Goal: Task Accomplishment & Management: Manage account settings

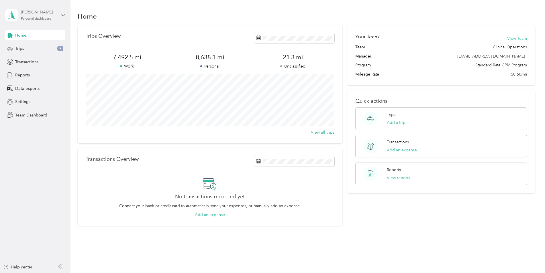
click at [36, 16] on div "[PERSON_NAME] Personal dashboard" at bounding box center [39, 14] width 36 height 11
click at [38, 44] on div "Team dashboard" at bounding box center [25, 47] width 31 height 6
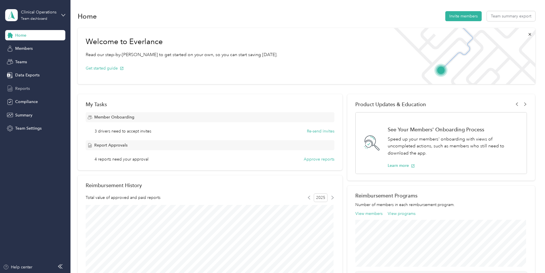
click at [24, 91] on span "Reports" at bounding box center [22, 89] width 15 height 6
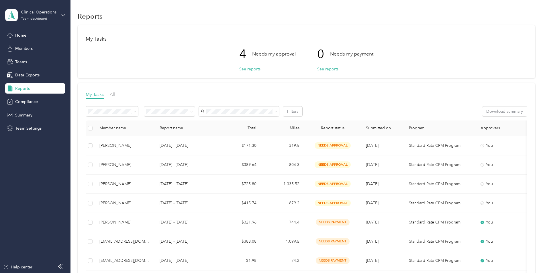
scroll to position [29, 0]
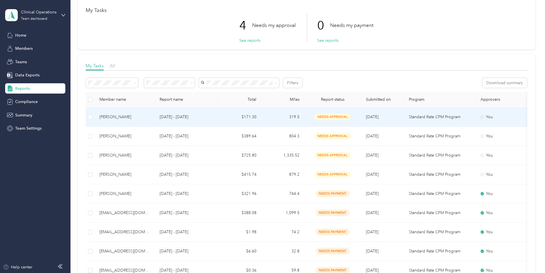
click at [108, 119] on div "[PERSON_NAME]" at bounding box center [124, 117] width 51 height 6
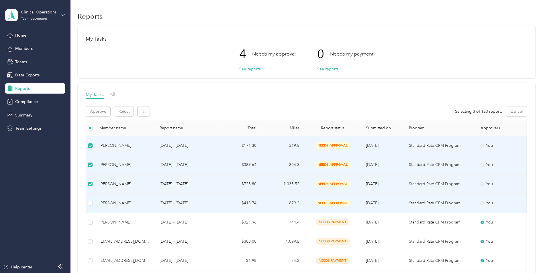
click at [90, 199] on td at bounding box center [90, 203] width 9 height 19
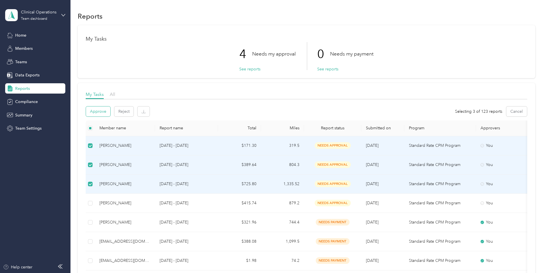
click at [101, 112] on button "Approve" at bounding box center [98, 112] width 24 height 10
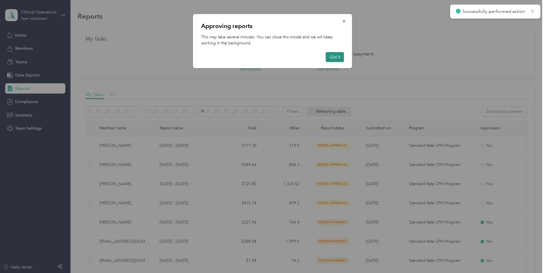
click at [341, 58] on button "Got it" at bounding box center [335, 57] width 18 height 10
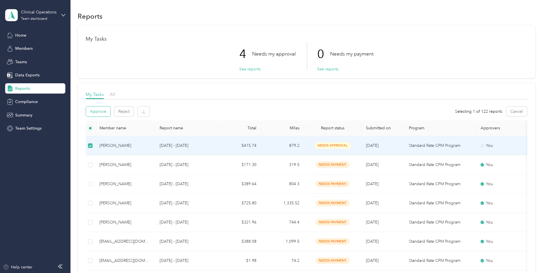
click at [98, 113] on button "Approve" at bounding box center [98, 112] width 24 height 10
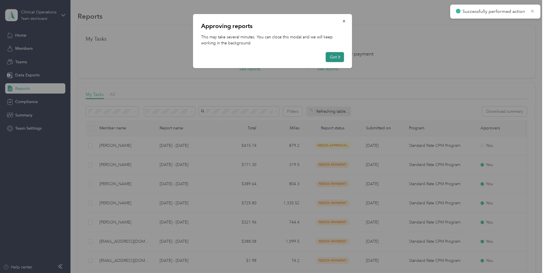
click at [336, 57] on button "Got it" at bounding box center [335, 57] width 18 height 10
